Goal: Check status: Check status

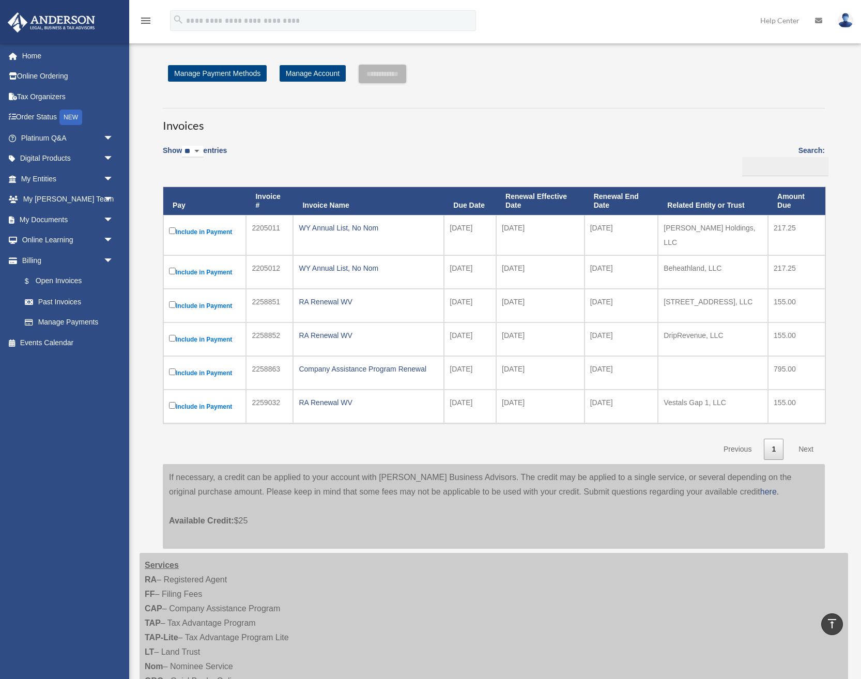
scroll to position [271, 0]
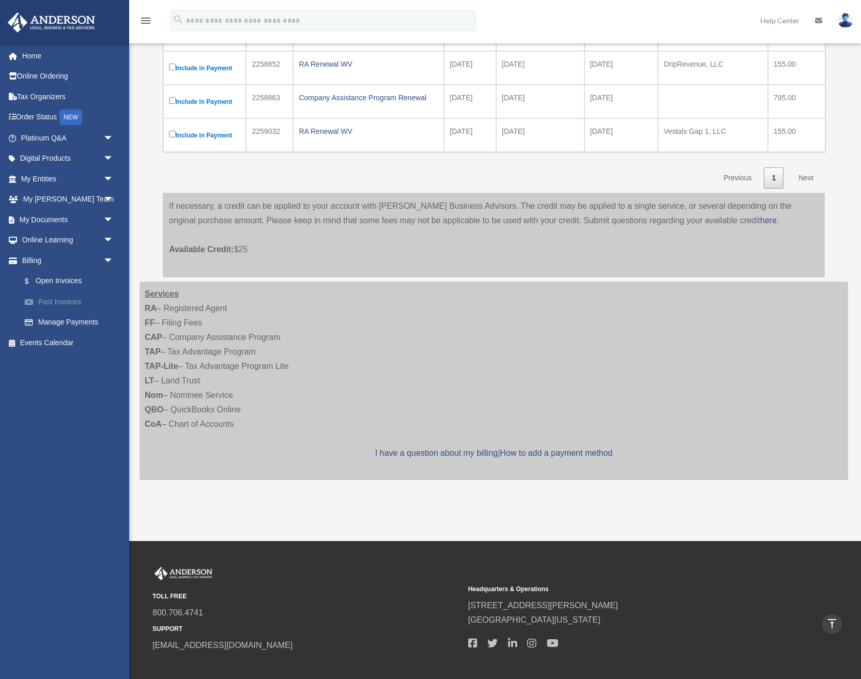
click at [69, 298] on link "Past Invoices" at bounding box center [71, 302] width 115 height 21
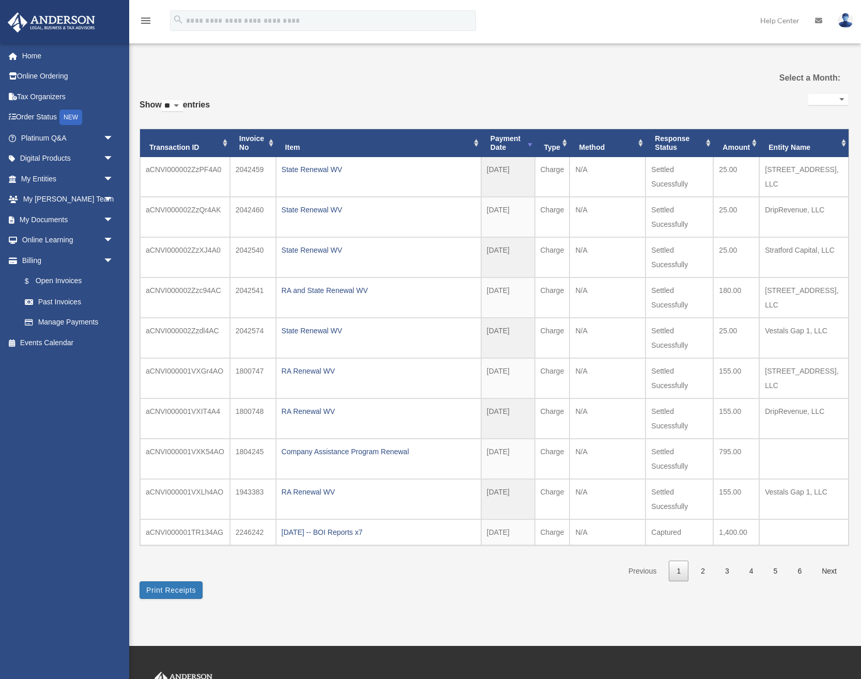
select select
click at [502, 140] on th "Payment Date" at bounding box center [508, 143] width 54 height 28
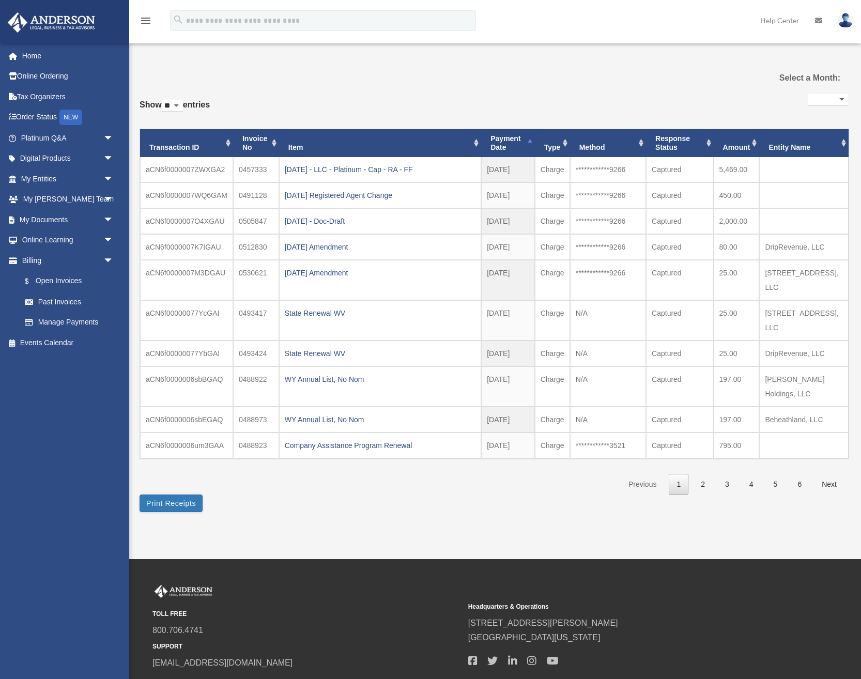
click at [502, 140] on th "Payment Date" at bounding box center [507, 143] width 53 height 28
